Goal: Transaction & Acquisition: Purchase product/service

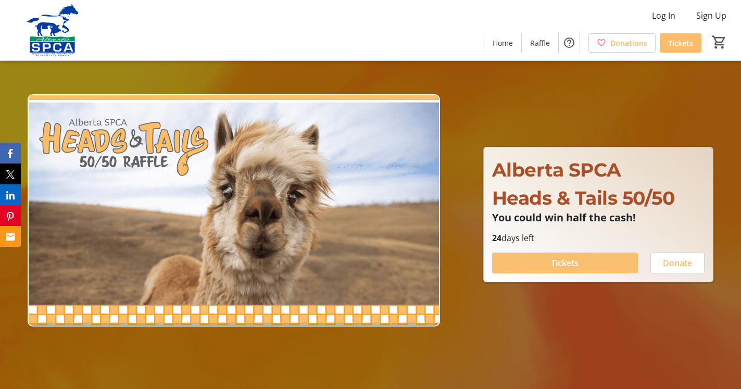
click at [570, 265] on span "Tickets" at bounding box center [565, 263] width 28 height 12
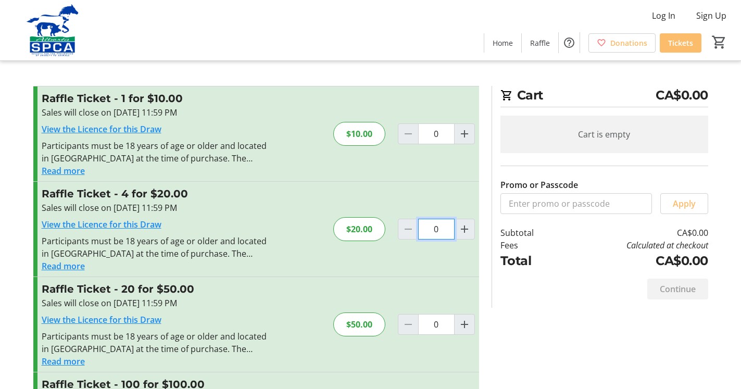
click at [439, 144] on input "0" at bounding box center [436, 133] width 36 height 21
drag, startPoint x: 439, startPoint y: 227, endPoint x: 453, endPoint y: 224, distance: 14.3
click at [428, 144] on input "0" at bounding box center [436, 133] width 36 height 21
click at [439, 144] on input "0" at bounding box center [436, 133] width 36 height 21
click at [463, 228] on mat-icon "Increment by one" at bounding box center [464, 229] width 12 height 12
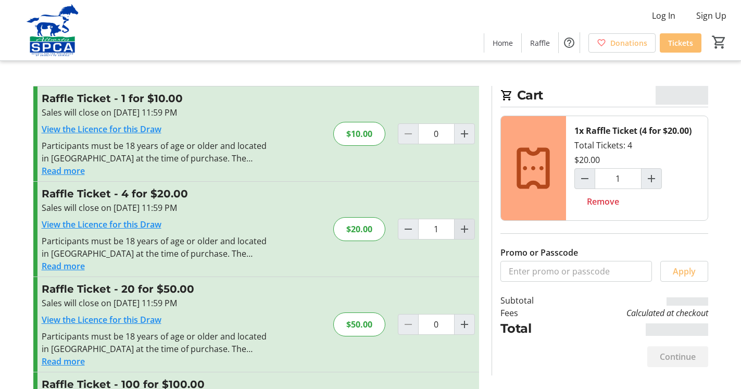
click at [463, 228] on mat-icon "Increment by one" at bounding box center [464, 229] width 12 height 12
type input "2"
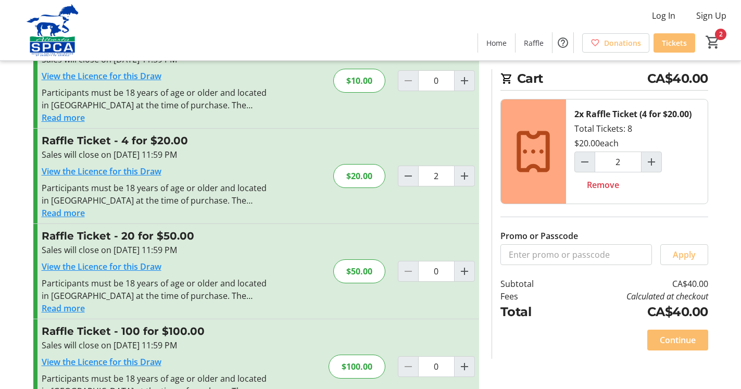
scroll to position [91, 0]
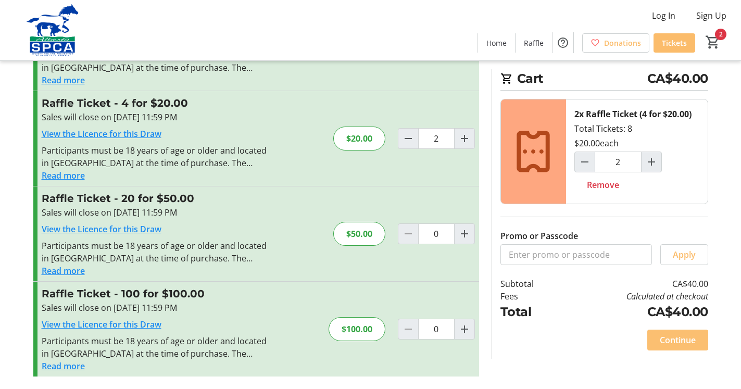
click at [667, 339] on span "Continue" at bounding box center [678, 340] width 36 height 12
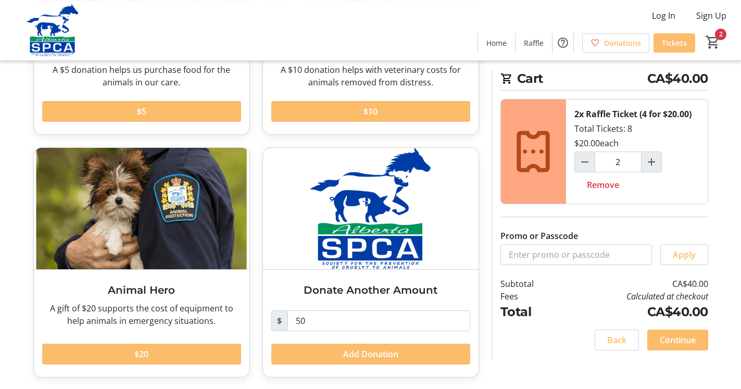
scroll to position [209, 0]
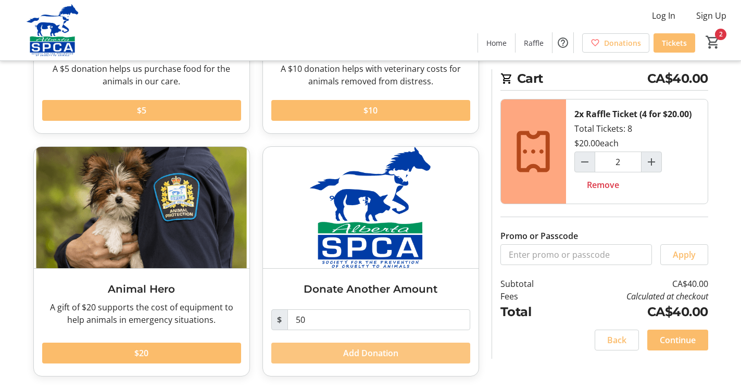
click at [365, 353] on span "Add Donation" at bounding box center [370, 353] width 55 height 12
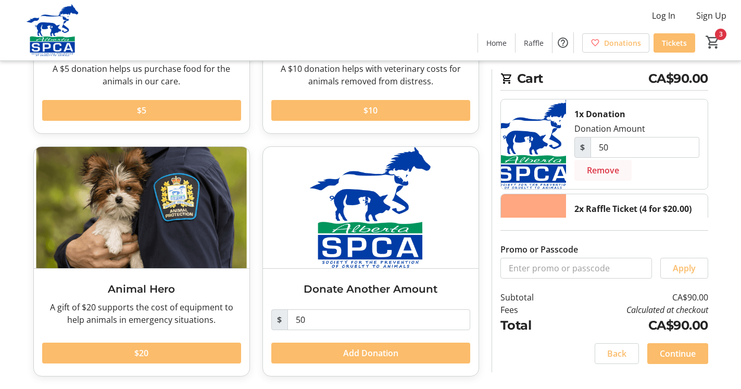
click at [604, 171] on span "Remove" at bounding box center [603, 170] width 32 height 12
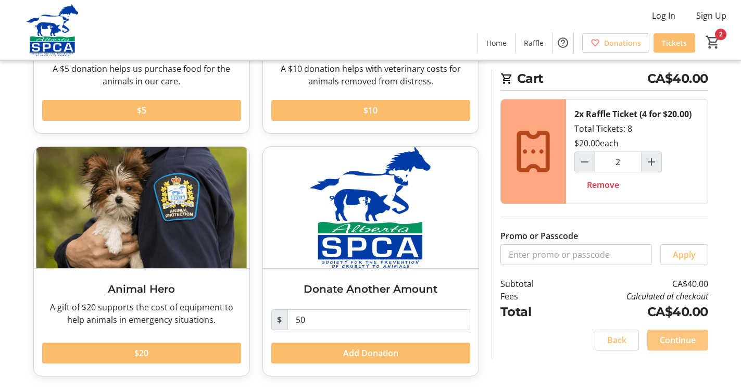
click at [663, 343] on span "Continue" at bounding box center [678, 340] width 36 height 12
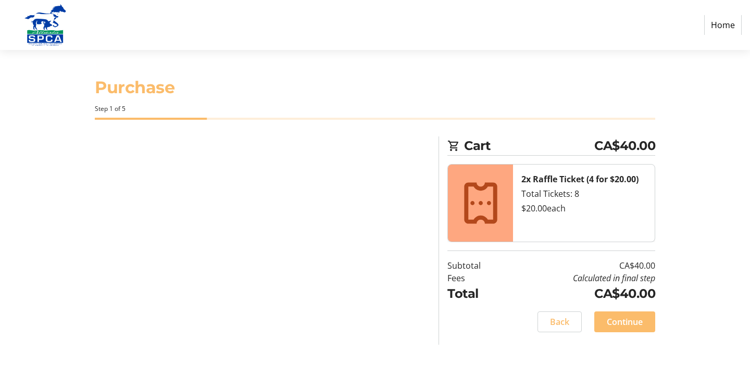
select select "CA"
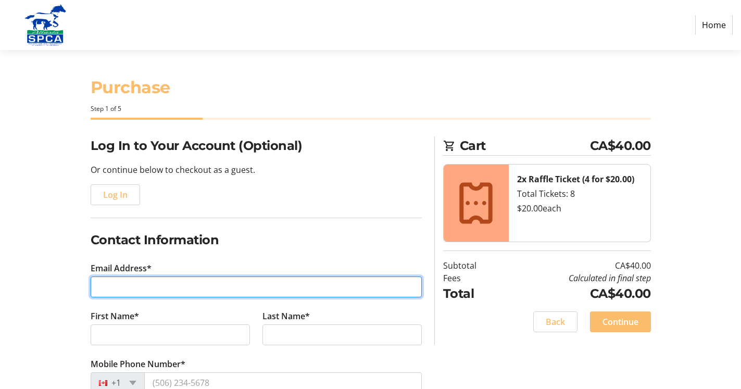
click at [134, 286] on input "Email Address*" at bounding box center [256, 287] width 331 height 21
click at [149, 280] on input "[EMAIL_ADDRESS][PERSON_NAME][DOMAIN_NAME]" at bounding box center [256, 287] width 331 height 21
type input "[EMAIL_ADDRESS][PERSON_NAME][DOMAIN_NAME]"
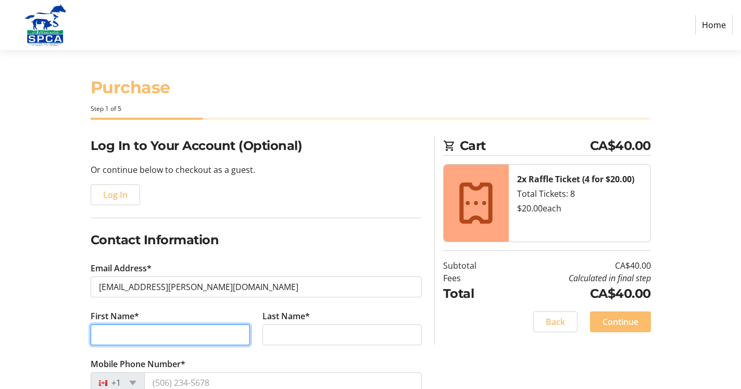
type input "[PERSON_NAME] and"
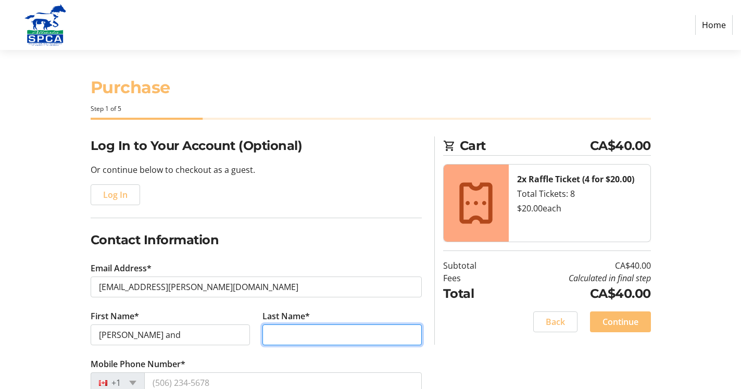
type input "[PERSON_NAME]"
type input "320, [STREET_ADDRESS][PERSON_NAME]"
type input "[GEOGRAPHIC_DATA]"
select select "AB"
type input "T5T6X6"
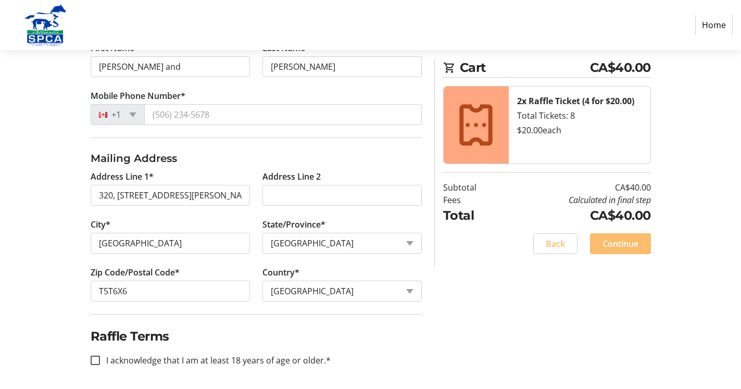
scroll to position [271, 0]
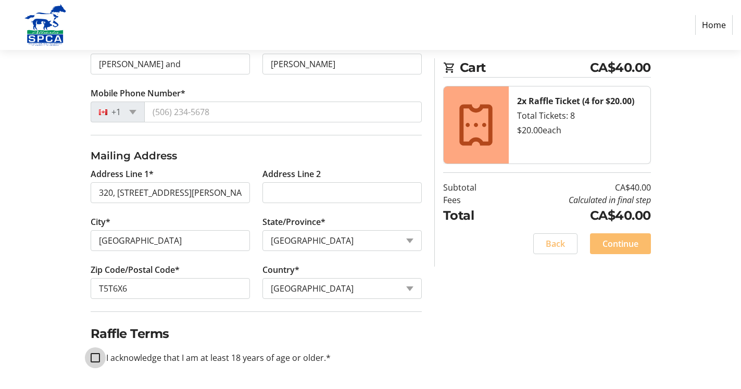
click at [96, 355] on input "I acknowledge that I am at least 18 years of age or older.*" at bounding box center [95, 357] width 9 height 9
checkbox input "true"
click at [617, 240] on span "Continue" at bounding box center [621, 243] width 36 height 12
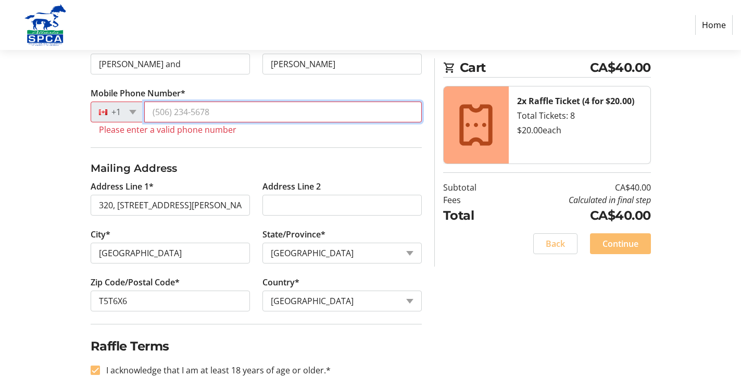
click at [219, 110] on input "Mobile Phone Number*" at bounding box center [283, 112] width 278 height 21
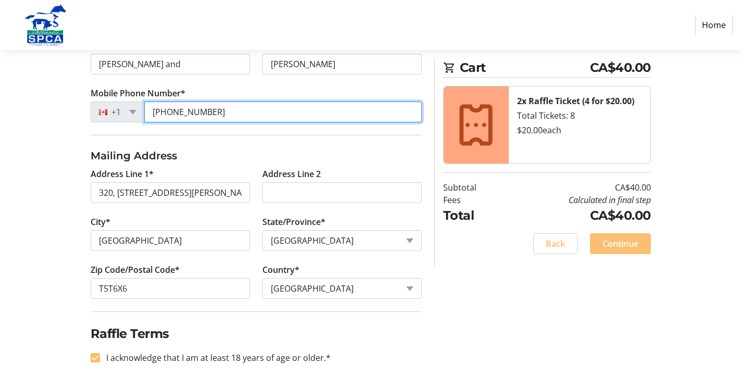
type input "[PHONE_NUMBER]"
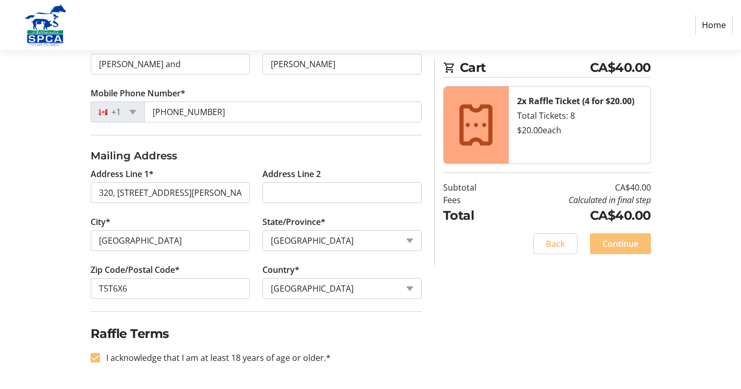
click at [625, 241] on span "Continue" at bounding box center [621, 243] width 36 height 12
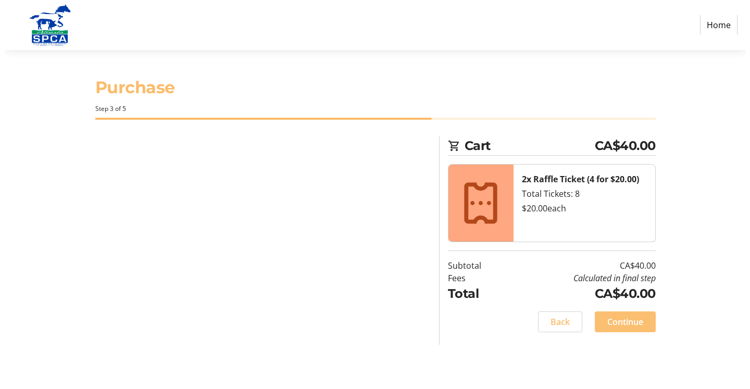
scroll to position [0, 0]
